Goal: Task Accomplishment & Management: Complete application form

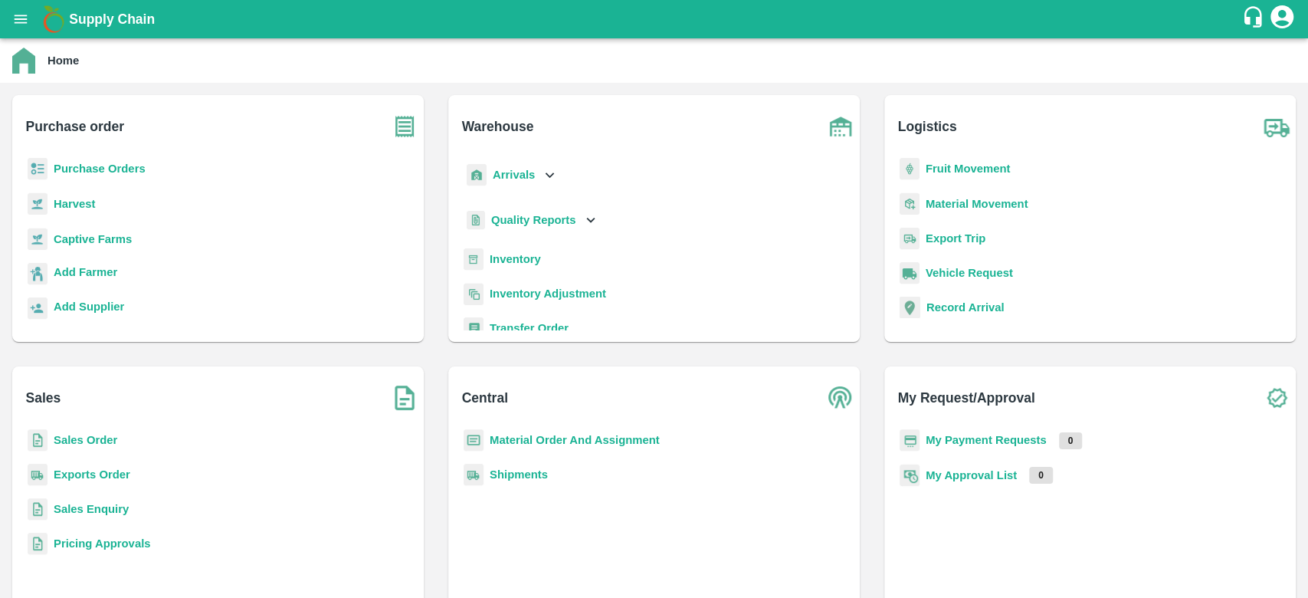
click at [506, 248] on div "Quality Reports" at bounding box center [654, 227] width 387 height 44
click at [506, 253] on b "Inventory" at bounding box center [515, 259] width 51 height 12
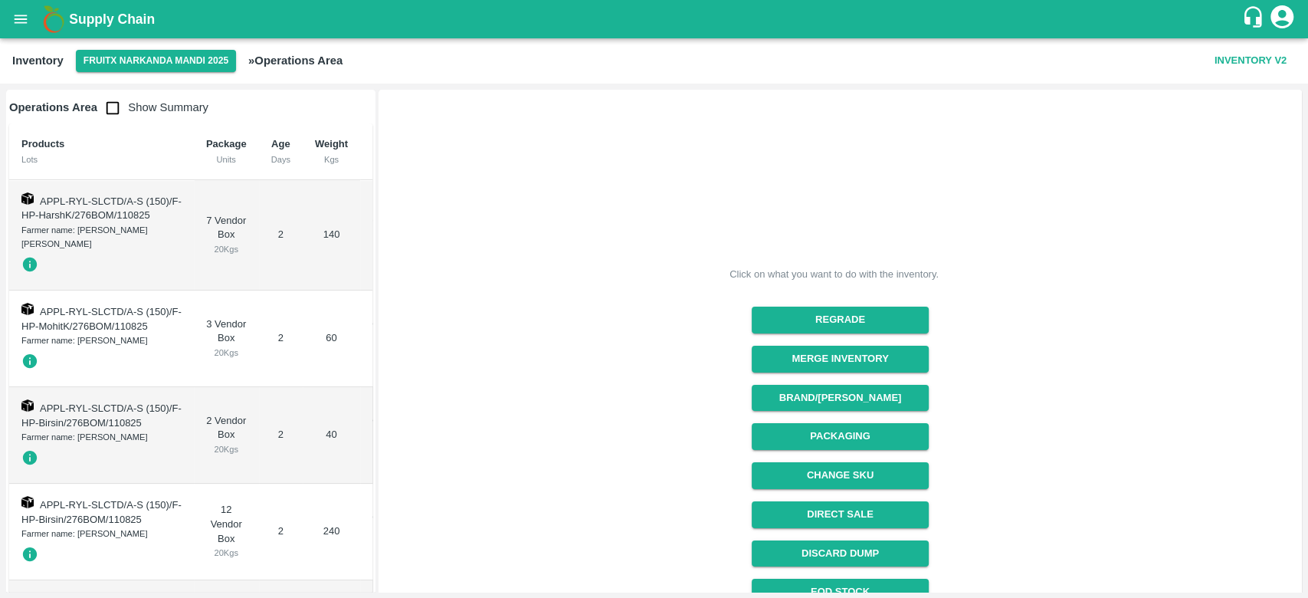
drag, startPoint x: 1304, startPoint y: 197, endPoint x: 1306, endPoint y: 438, distance: 240.6
click at [1306, 438] on div "Operations Area Show Summary Products Lots Package Units Age Days Weight Kgs Ch…" at bounding box center [654, 341] width 1308 height 514
click at [1049, 347] on div "Click on what you want to do with the inventory. Regrade Merge Inventory Brand/…" at bounding box center [834, 404] width 920 height 638
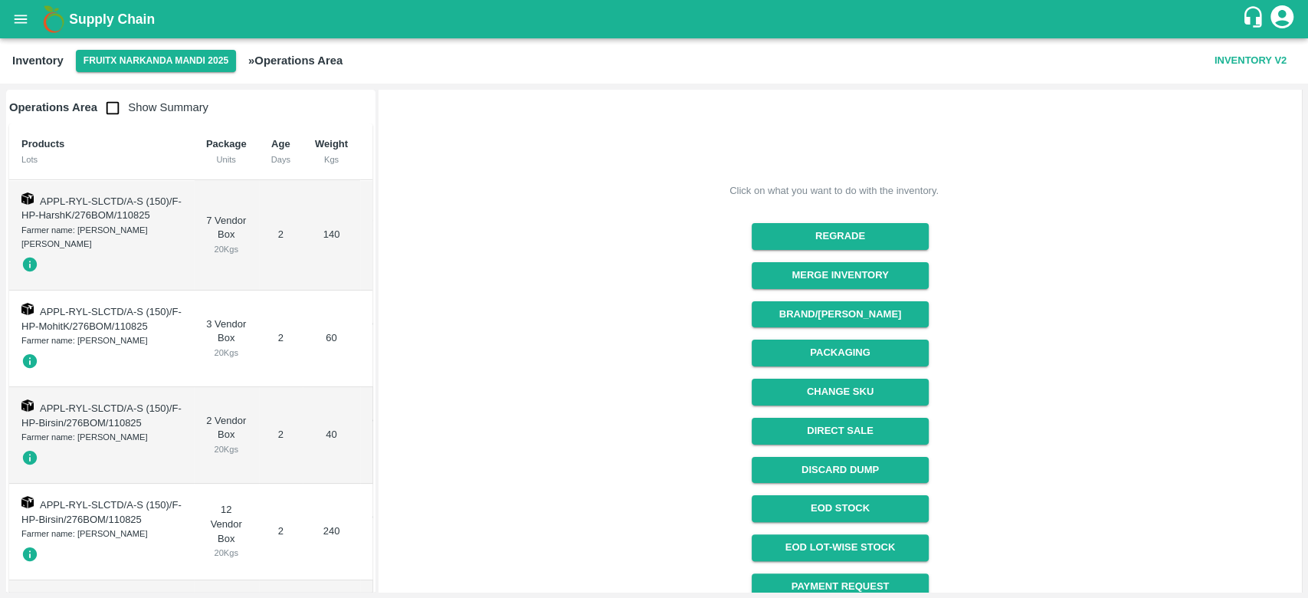
scroll to position [136, 0]
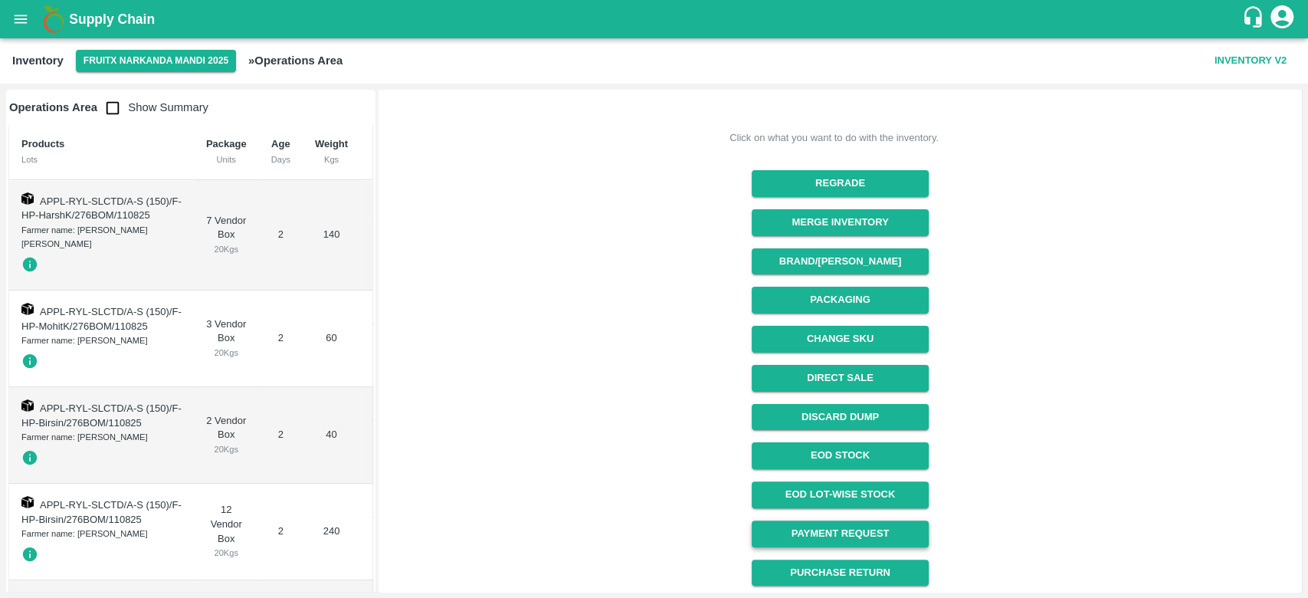
click at [892, 533] on link "Payment Request" at bounding box center [840, 533] width 177 height 27
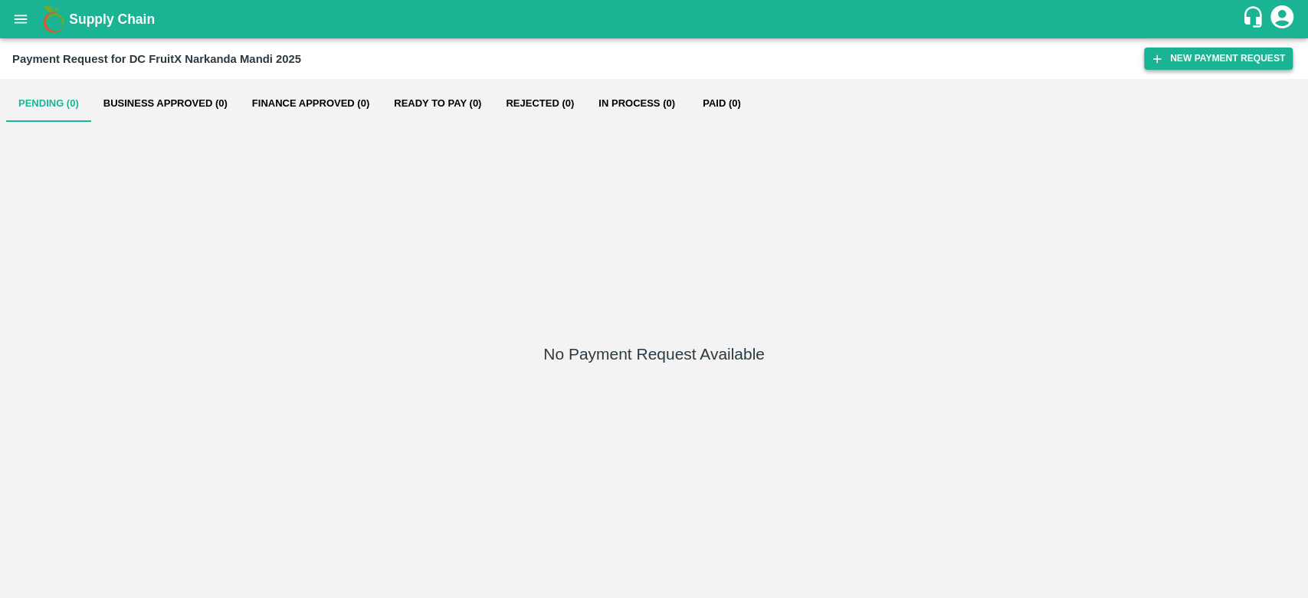
click at [1217, 54] on button "New Payment Request" at bounding box center [1218, 59] width 149 height 22
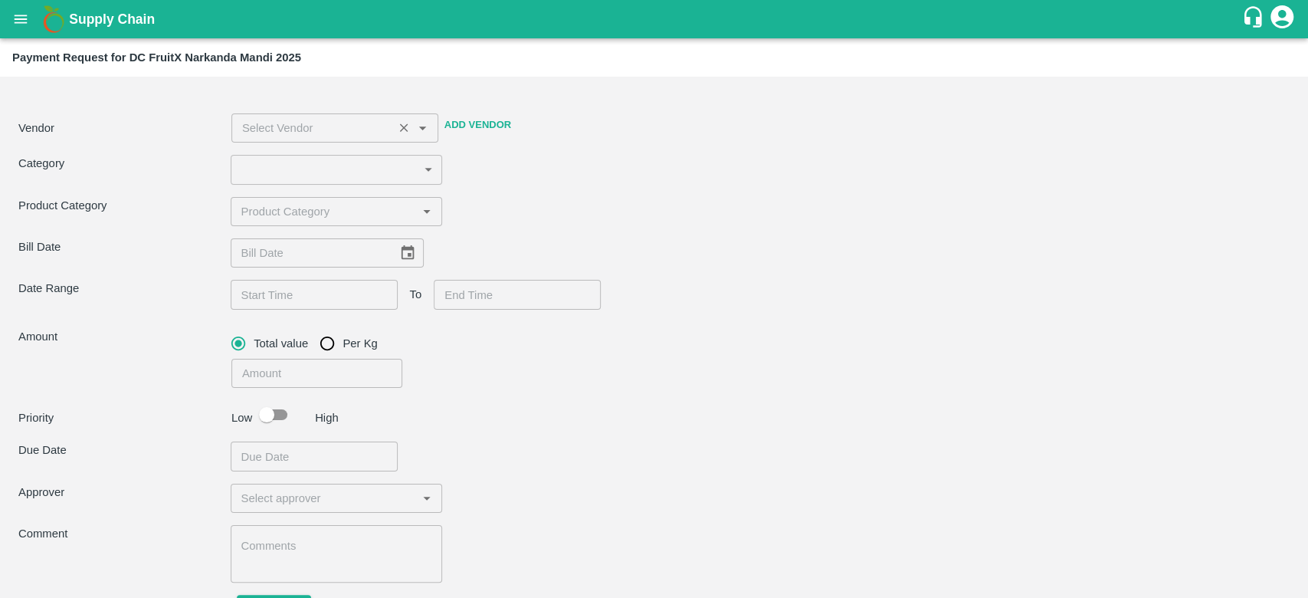
click at [372, 120] on input "input" at bounding box center [312, 128] width 153 height 20
click at [520, 185] on div "Vendor ​ Add Vendor Category ​ ​ Product Category ​ Bill Date ​ Date Range ​ To…" at bounding box center [654, 356] width 1296 height 546
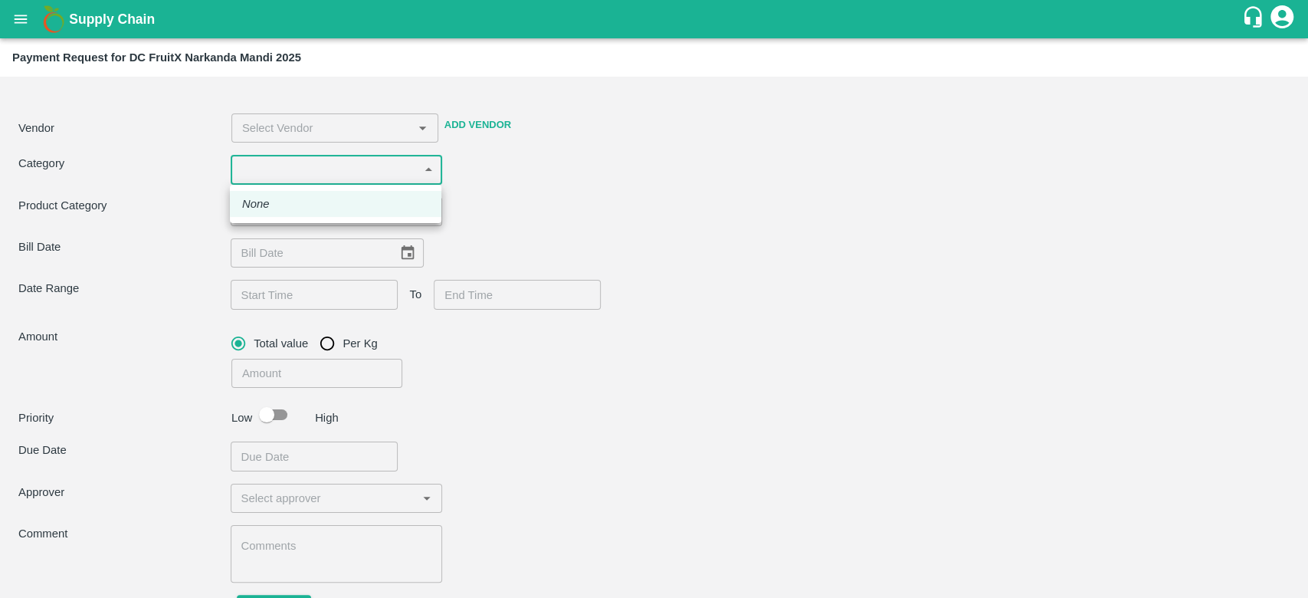
click at [421, 169] on body "Supply Chain Payment Request for DC FruitX Narkanda Mandi 2025 Vendor ​ Add Ven…" at bounding box center [654, 299] width 1308 height 598
click at [522, 196] on div at bounding box center [654, 299] width 1308 height 598
click at [411, 165] on body "Supply Chain Payment Request for DC FruitX Narkanda Mandi 2025 Vendor ​ Add Ven…" at bounding box center [654, 299] width 1308 height 598
click at [158, 341] on div at bounding box center [654, 299] width 1308 height 598
click at [302, 206] on input "input" at bounding box center [324, 212] width 178 height 20
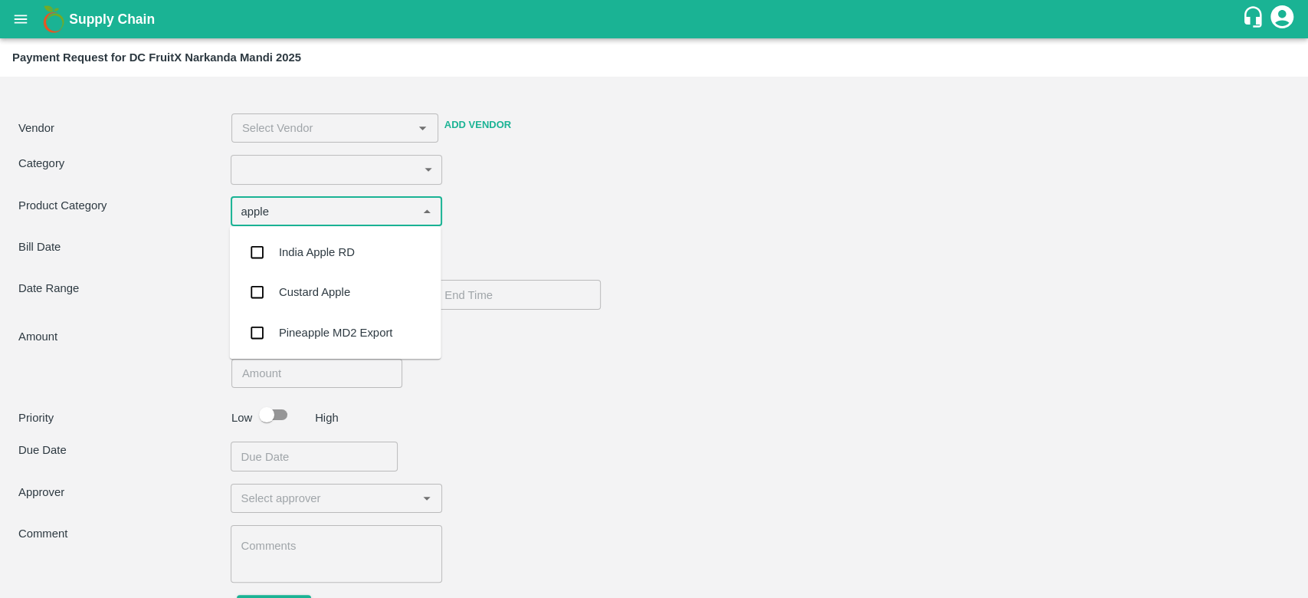
type input "apple"
type input "appl"
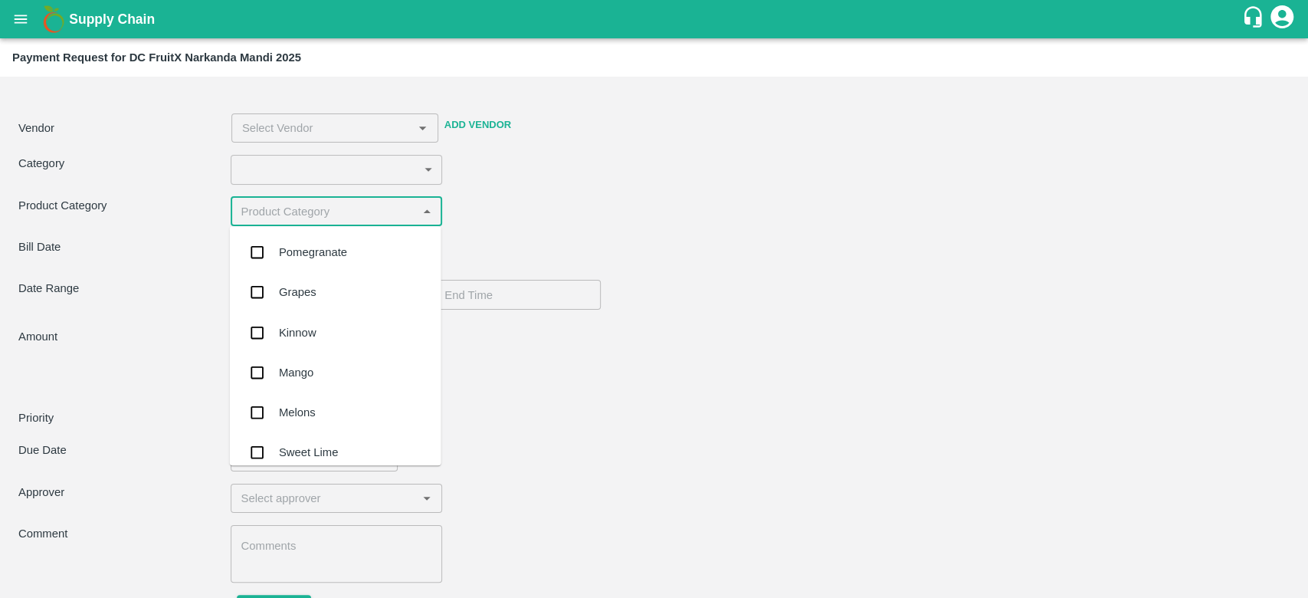
click at [272, 216] on input "input" at bounding box center [324, 212] width 178 height 20
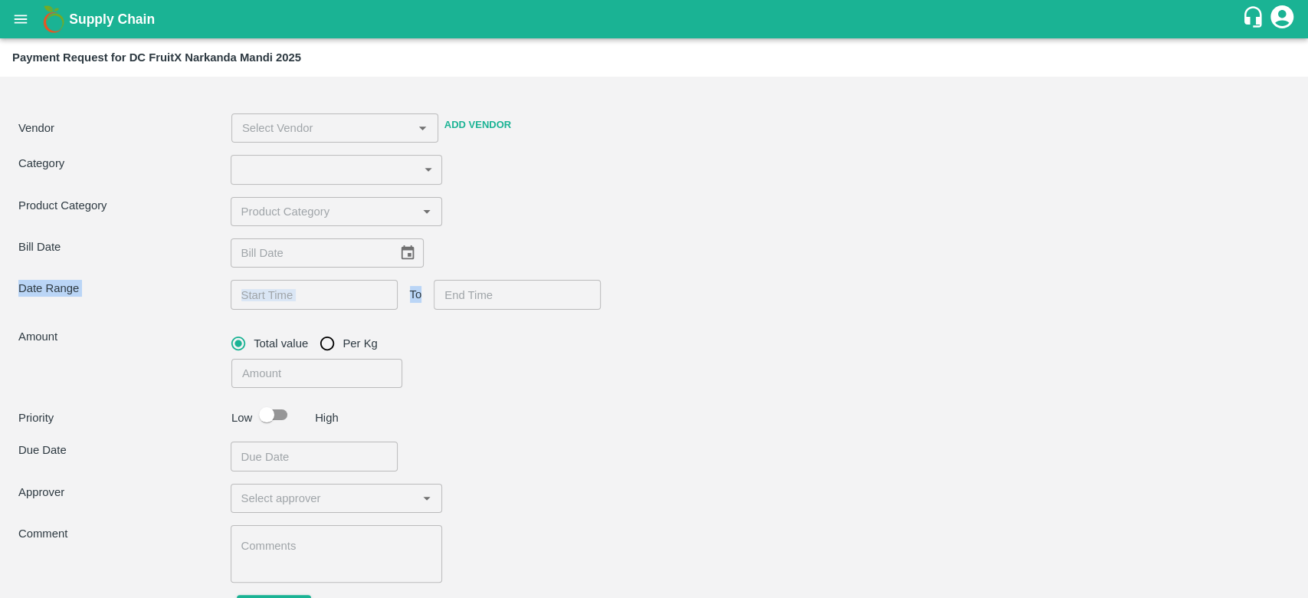
drag, startPoint x: 441, startPoint y: 262, endPoint x: 446, endPoint y: 310, distance: 47.7
click at [446, 310] on div "Vendor ​ Add Vendor Category ​ ​ Product Category ​ Bill Date ​ Date Range ​ To…" at bounding box center [654, 356] width 1296 height 546
click at [399, 207] on input "input" at bounding box center [324, 212] width 178 height 20
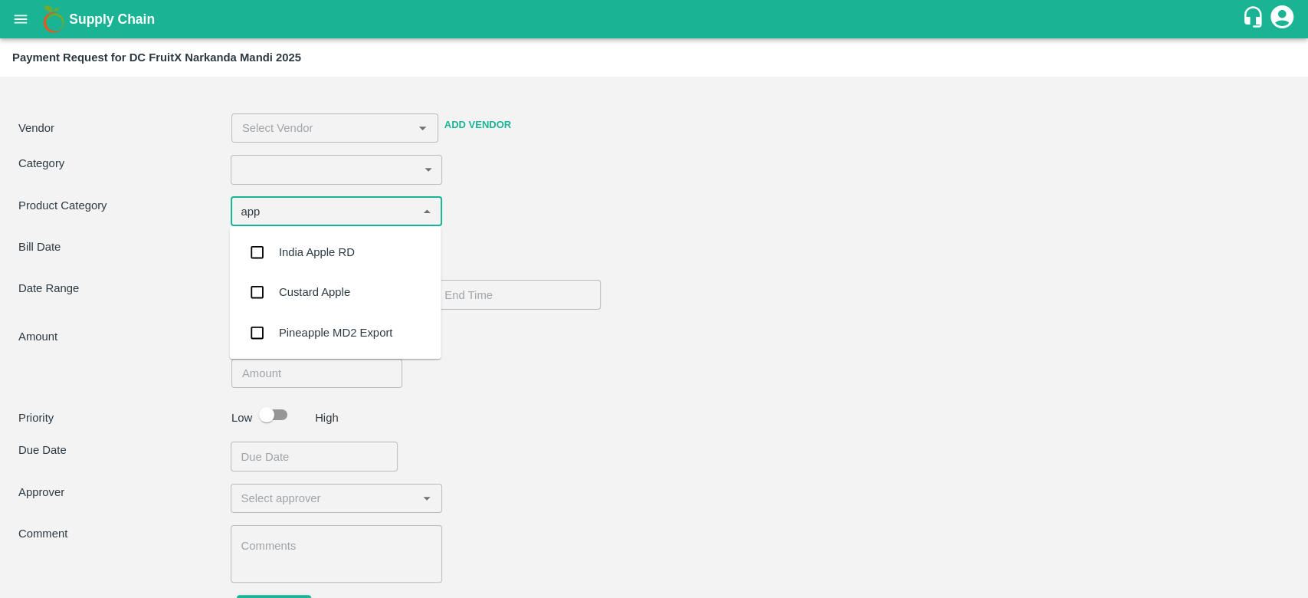
type input "app"
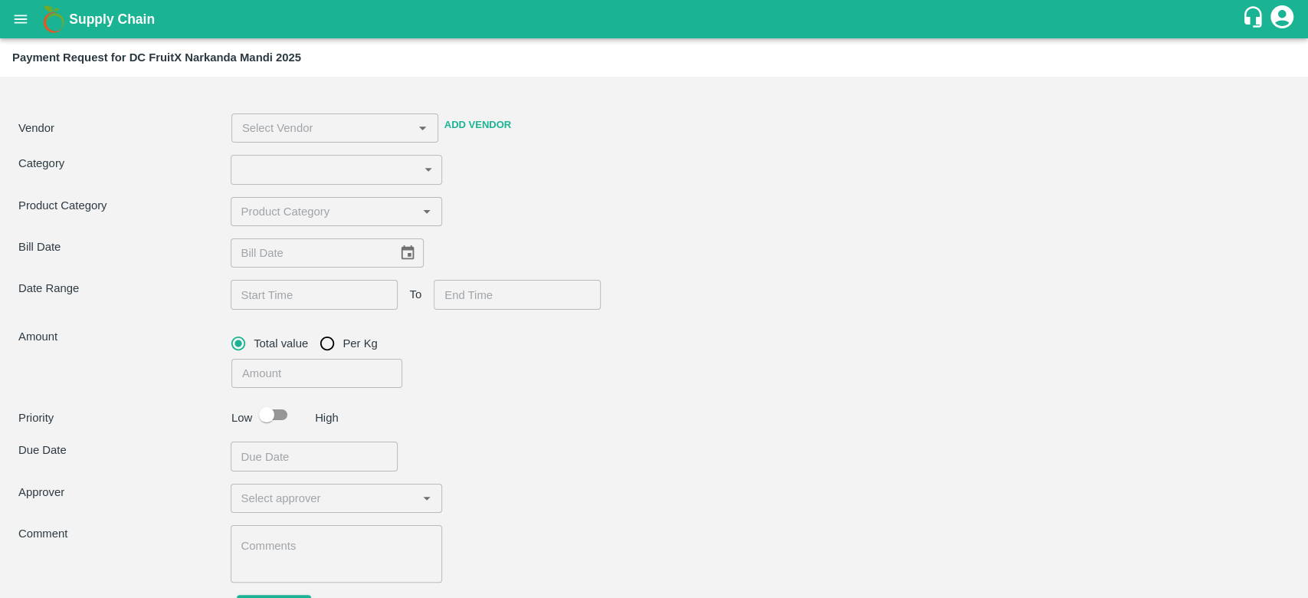
click at [992, 518] on div "Vendor ​ Add Vendor Category ​ ​ Product Category ​ Bill Date ​ Date Range ​ To…" at bounding box center [654, 356] width 1296 height 546
click at [392, 492] on input "input" at bounding box center [324, 498] width 178 height 20
click at [1169, 395] on div "Vendor ​ Add Vendor Category ​ ​ Product Category ​ Bill Date ​ Date Range ​ To…" at bounding box center [654, 356] width 1296 height 546
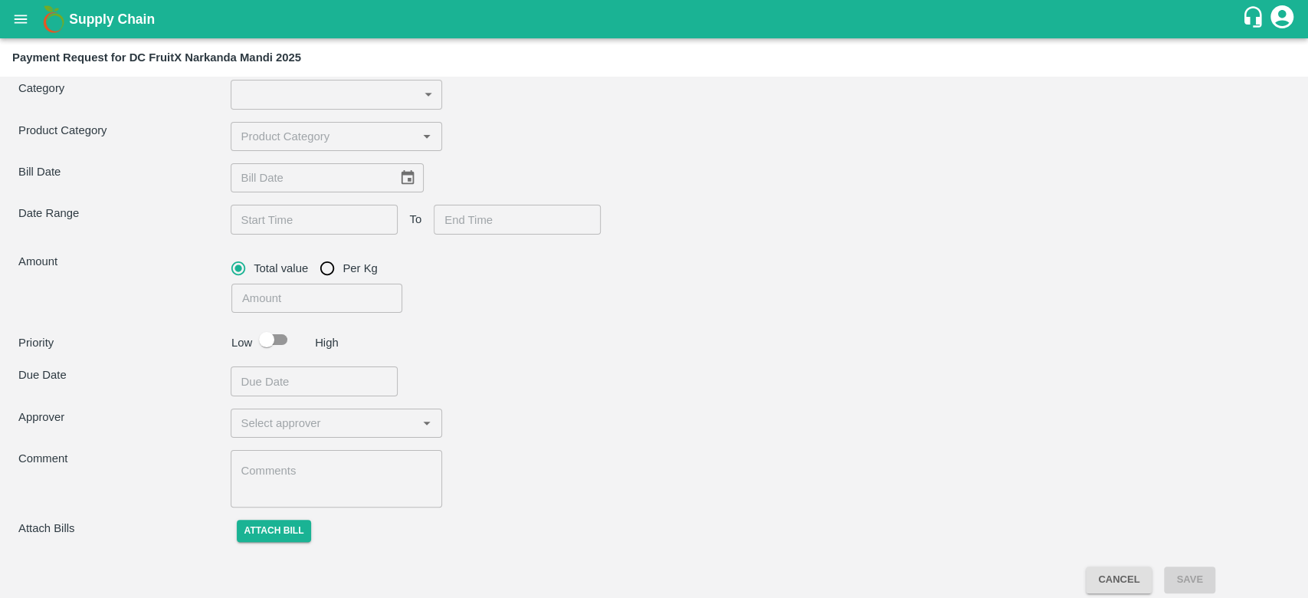
click at [417, 423] on button "Open" at bounding box center [427, 423] width 20 height 20
type input "[PERSON_NAME]"
drag, startPoint x: 842, startPoint y: 544, endPoint x: 1051, endPoint y: 369, distance: 272.0
click at [1051, 369] on div "Vendor ​ Add Vendor Category ​ ​ Product Category ​ Bill Date ​ Date Range ​ To…" at bounding box center [654, 281] width 1296 height 546
click at [851, 445] on div "Vendor ​ Add Vendor Category ​ ​ Product Category ​ Bill Date ​ Date Range ​ To…" at bounding box center [654, 281] width 1296 height 546
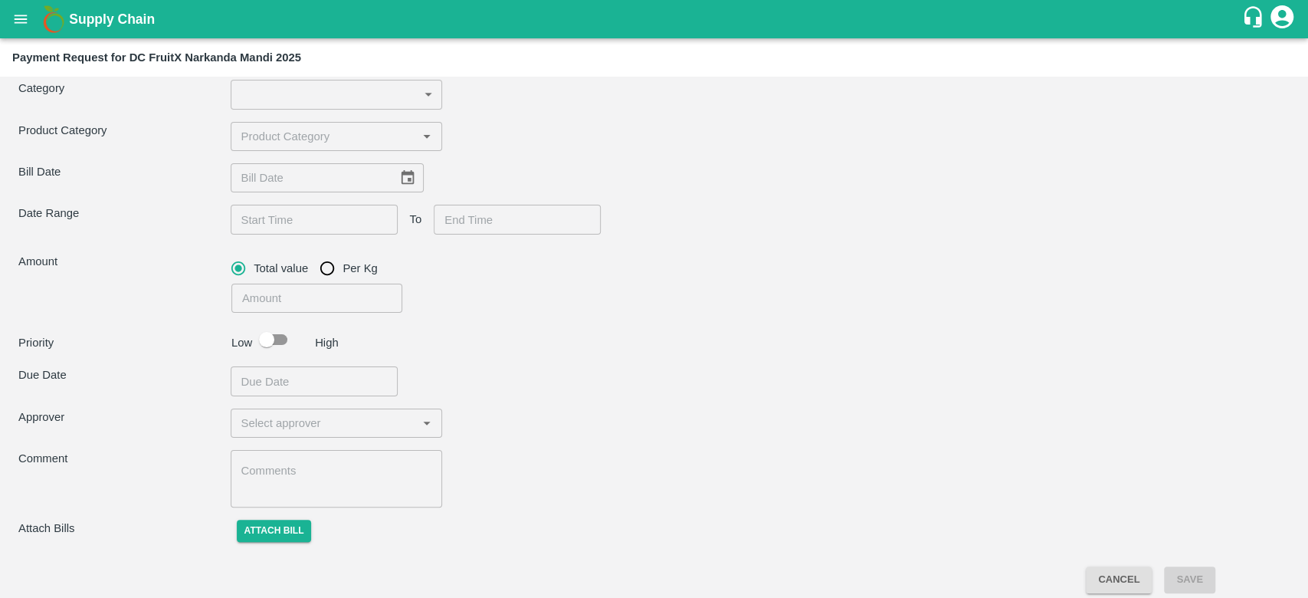
click at [18, 21] on icon "open drawer" at bounding box center [20, 19] width 17 height 17
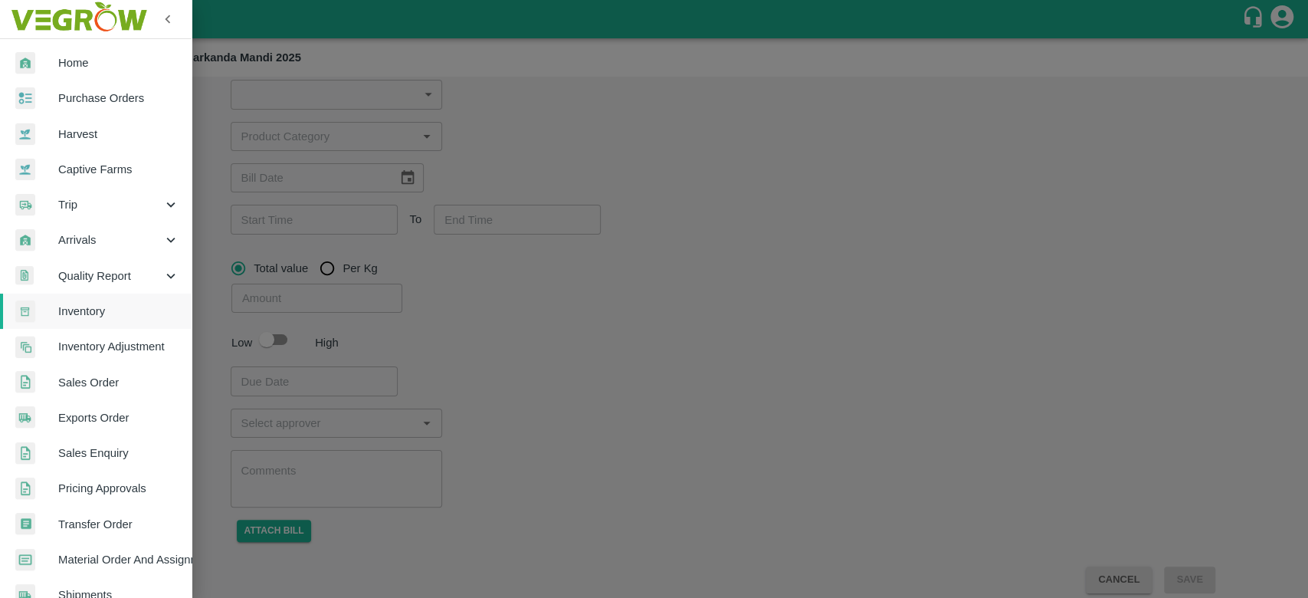
click at [83, 63] on span "Home" at bounding box center [118, 62] width 121 height 17
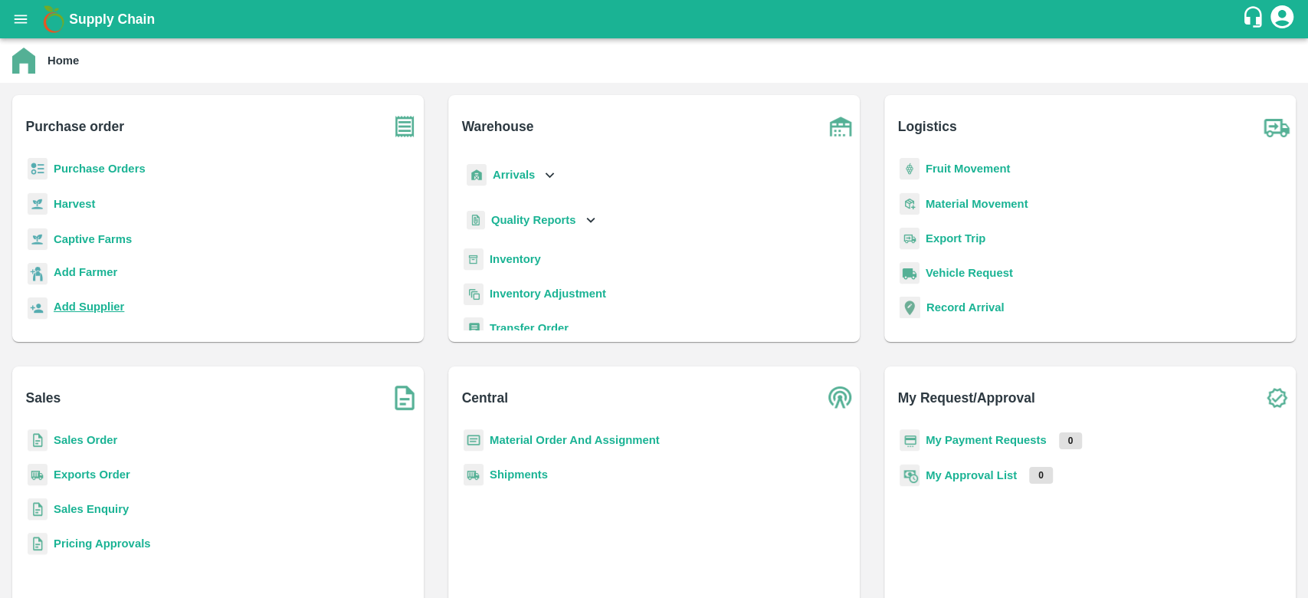
click at [80, 304] on b "Add Supplier" at bounding box center [89, 306] width 71 height 12
click at [7, 28] on button "open drawer" at bounding box center [20, 19] width 35 height 35
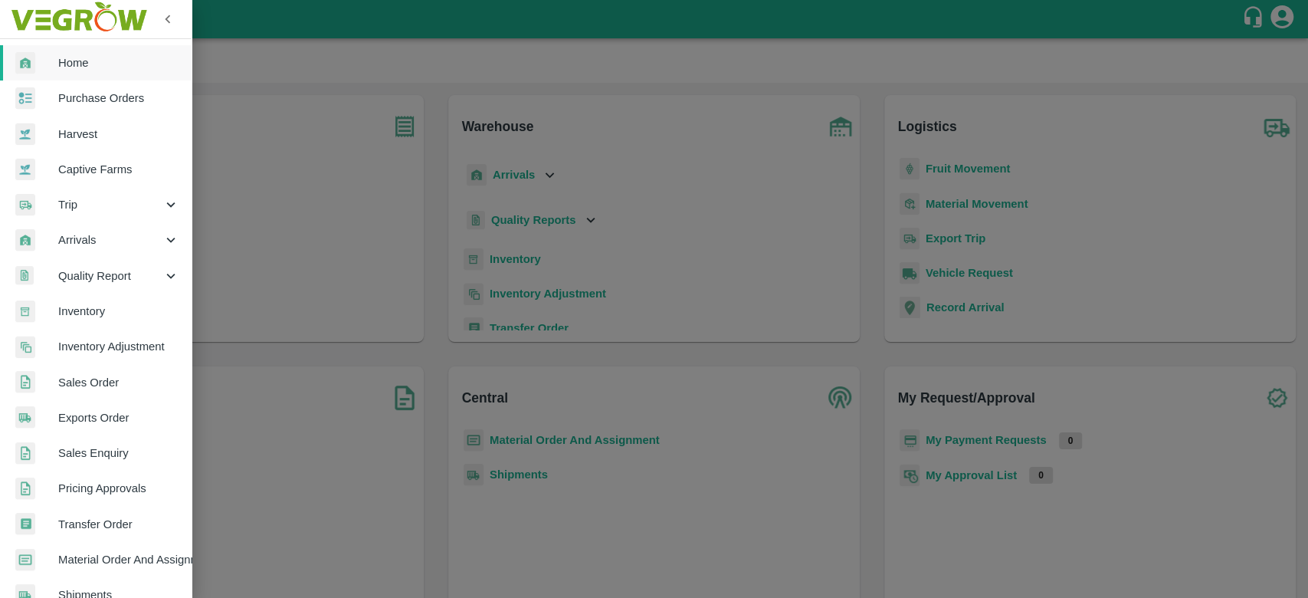
click at [330, 257] on div at bounding box center [654, 299] width 1308 height 598
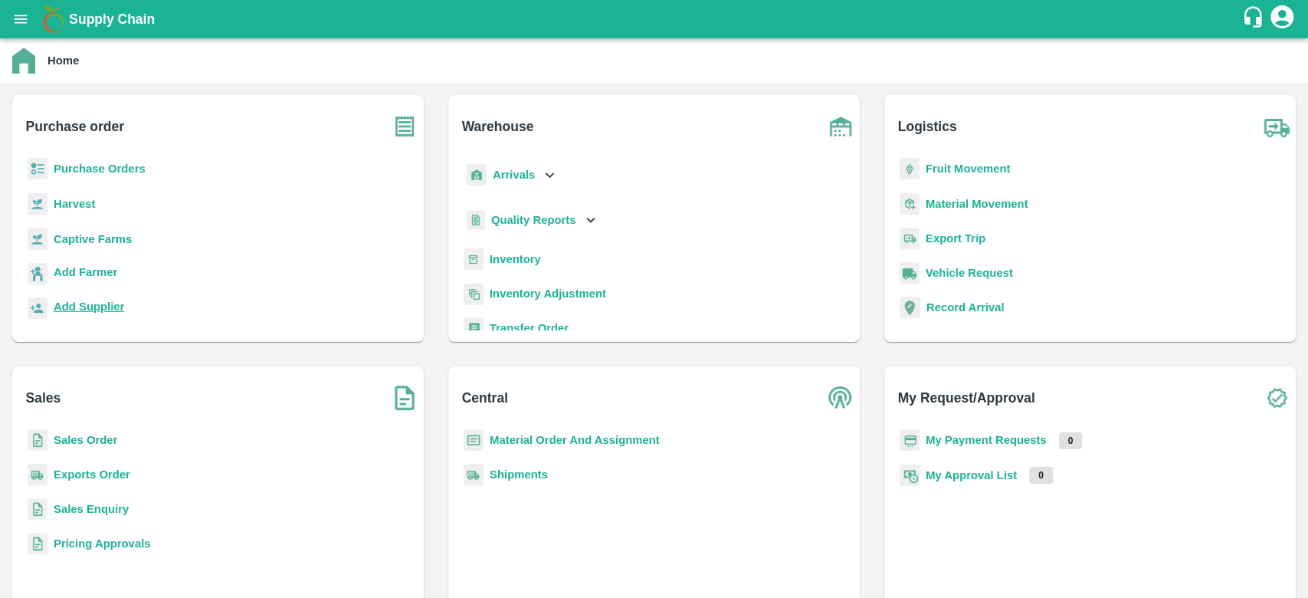
click at [101, 308] on b "Add Supplier" at bounding box center [89, 306] width 71 height 12
click at [102, 305] on b "Add Supplier" at bounding box center [89, 306] width 71 height 12
click at [17, 5] on button "open drawer" at bounding box center [20, 19] width 35 height 35
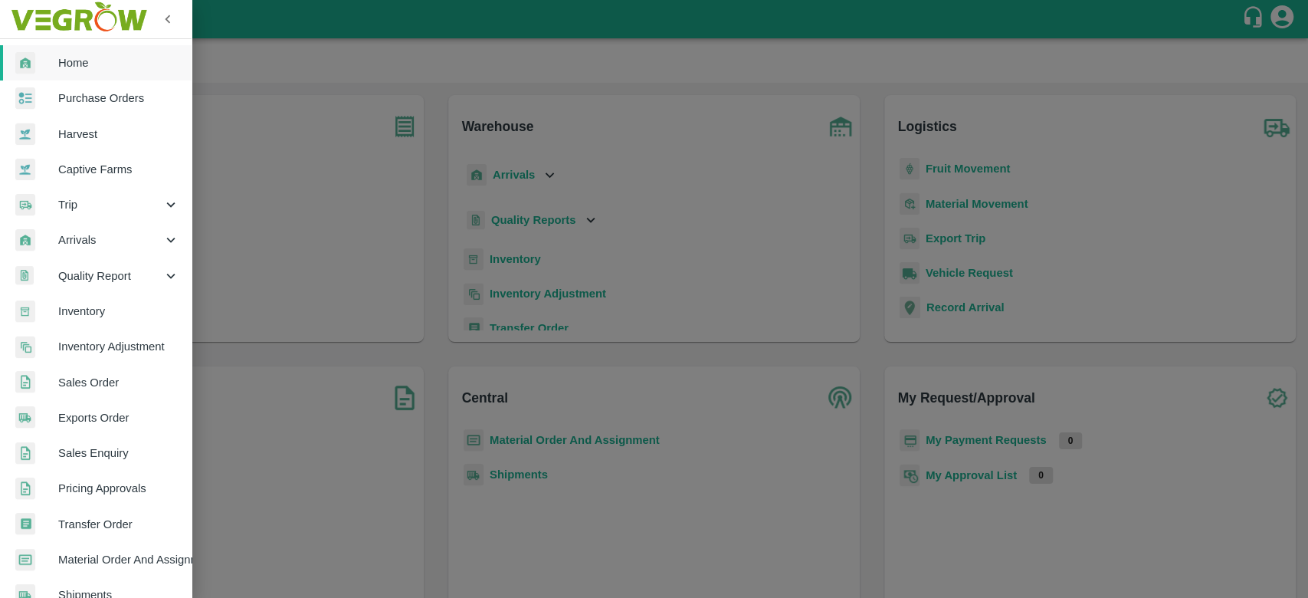
click at [408, 62] on div at bounding box center [654, 299] width 1308 height 598
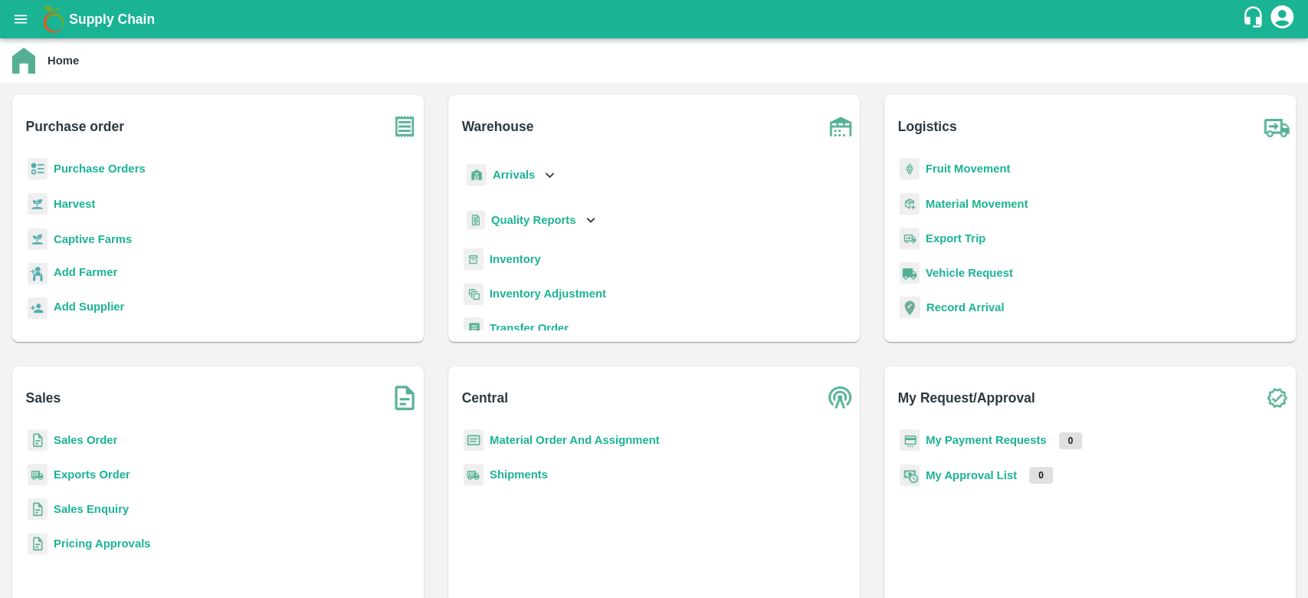
scroll to position [199, 0]
